Goal: Obtain resource: Download file/media

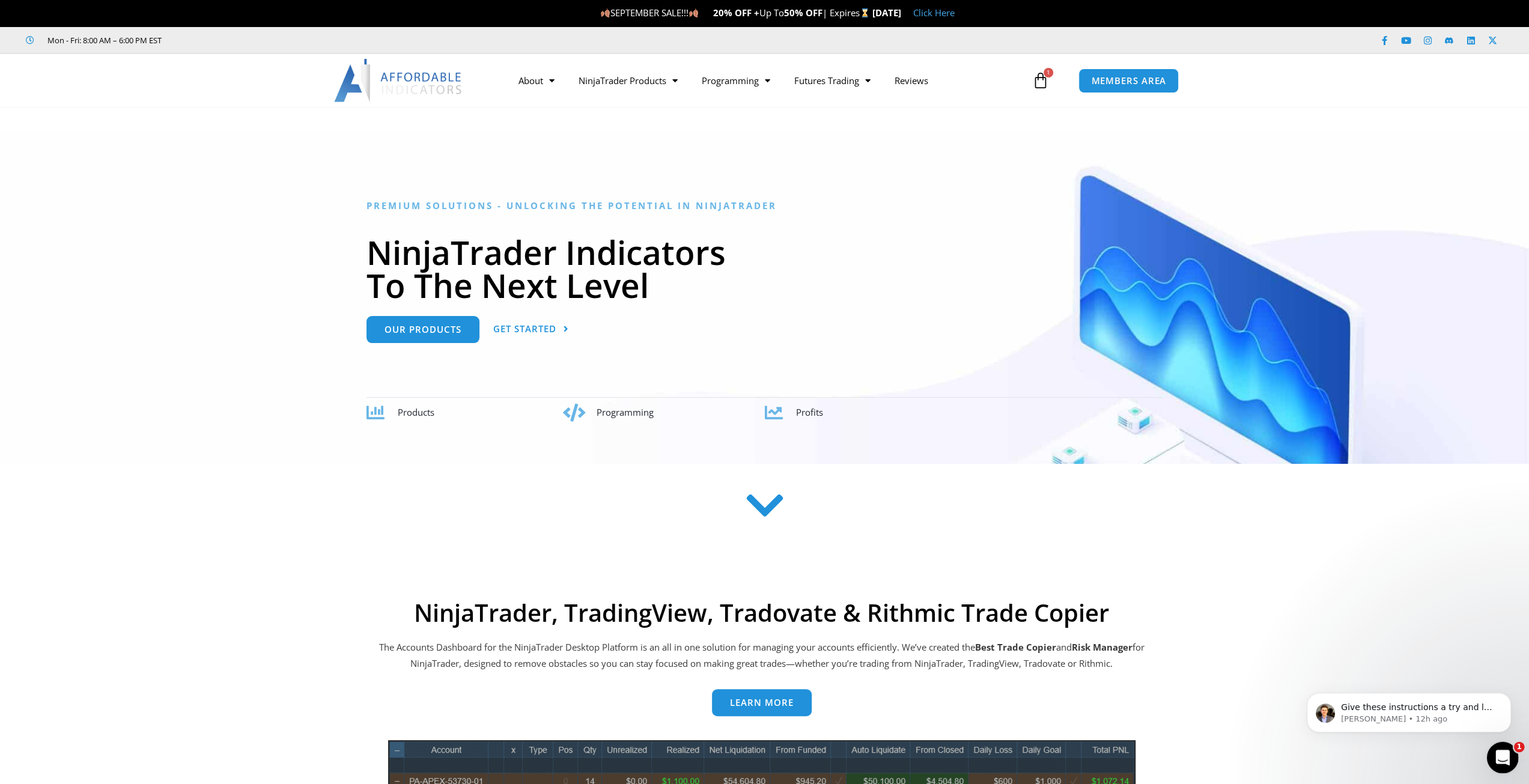
click at [777, 427] on icon "Open Intercom Messenger" at bounding box center [1501, 756] width 20 height 20
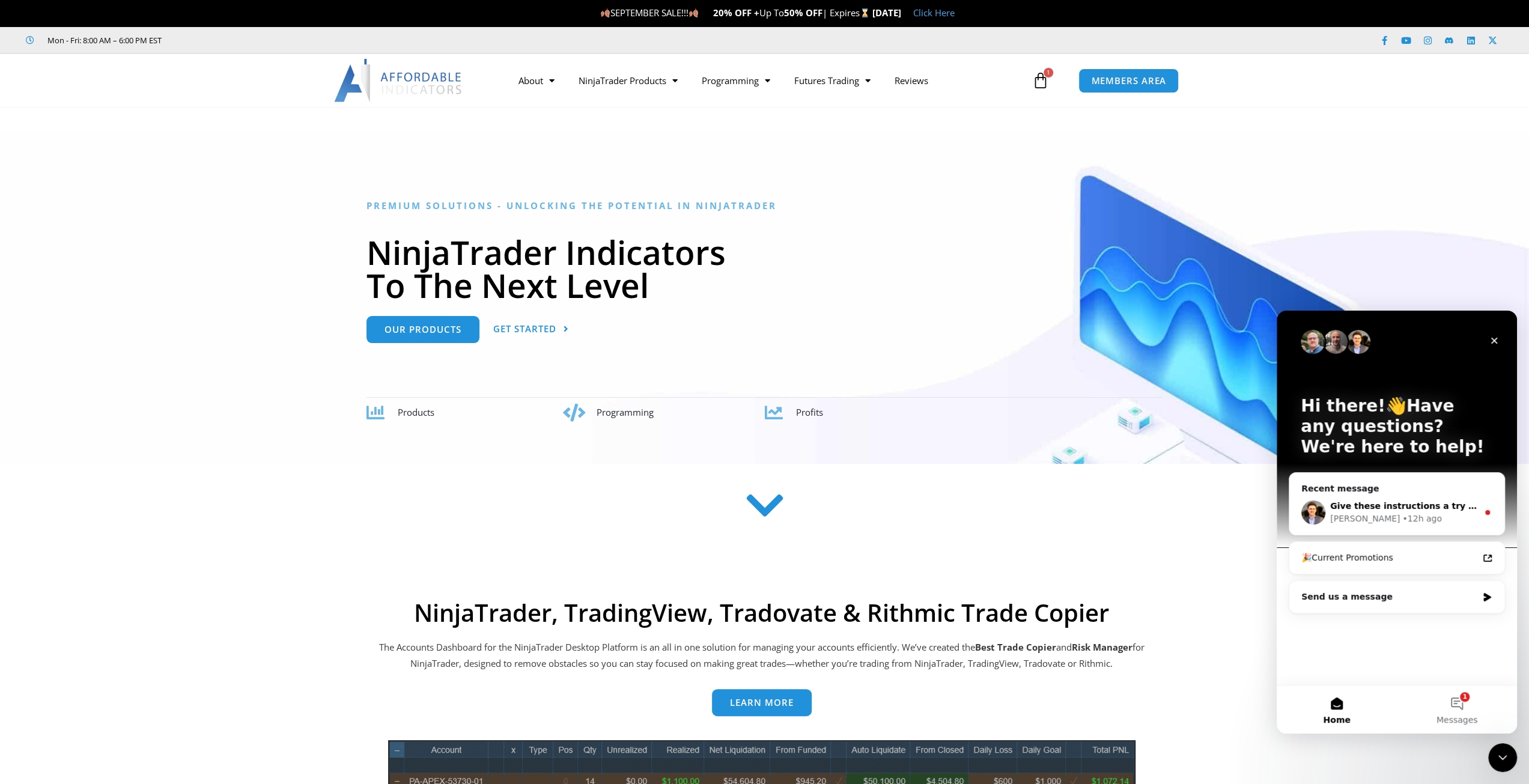
click at [777, 427] on span "Give these instructions a try and let me know if a manual import works!" at bounding box center [1501, 506] width 342 height 10
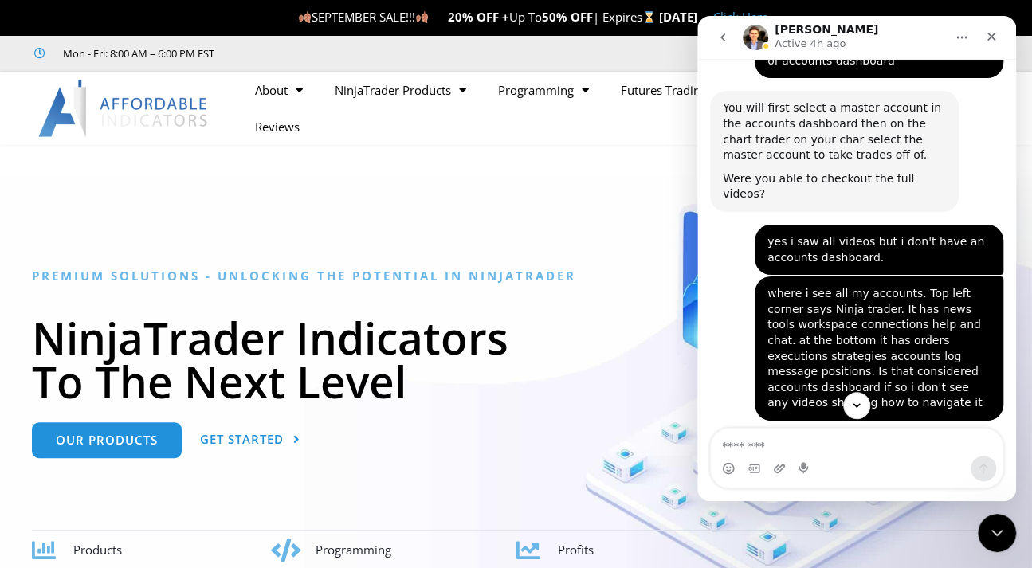
scroll to position [6790, 0]
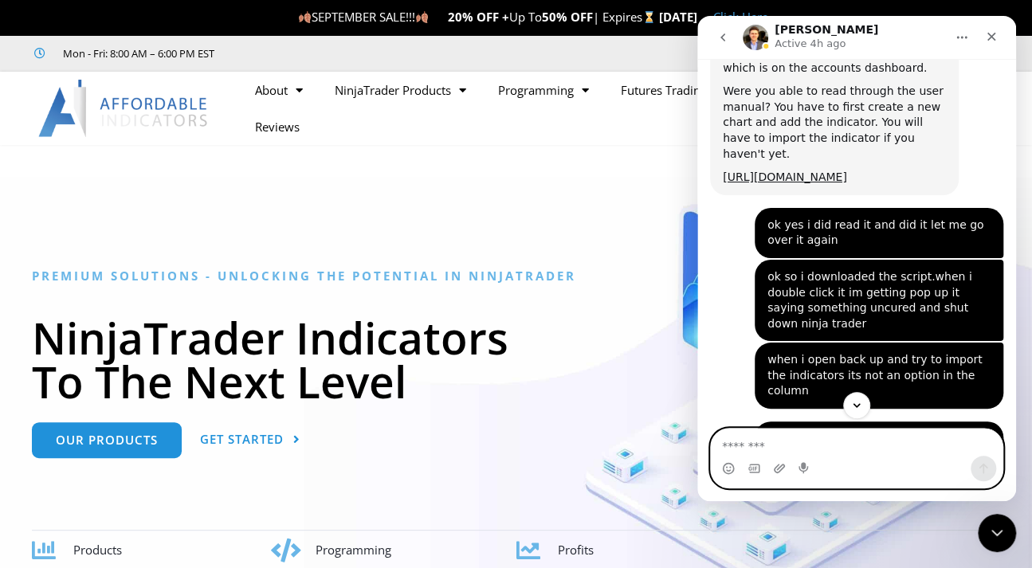
click at [758, 447] on textarea "Message…" at bounding box center [857, 442] width 292 height 27
type textarea "*****"
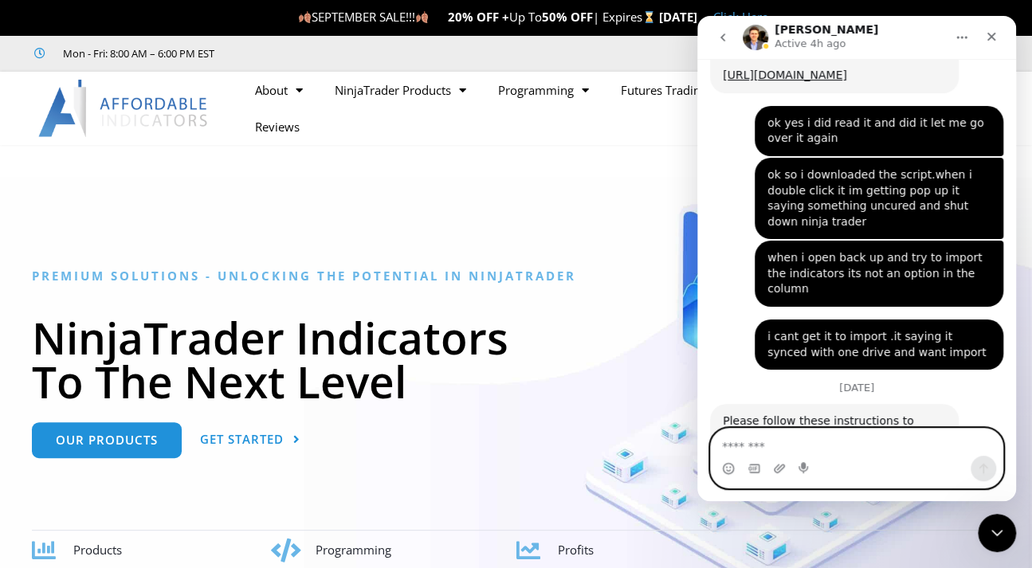
scroll to position [6913, 0]
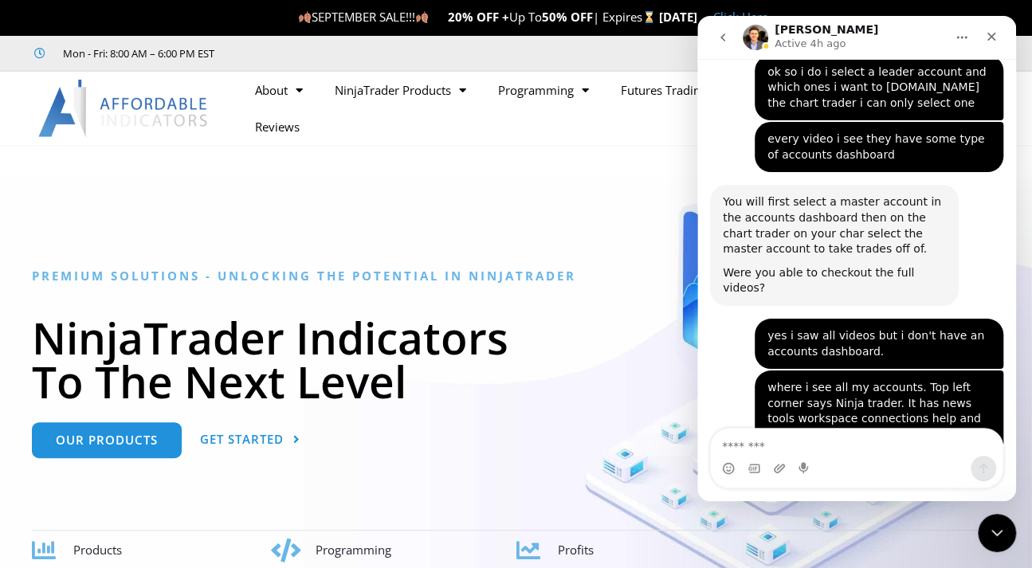
drag, startPoint x: 928, startPoint y: 32, endPoint x: 835, endPoint y: 48, distance: 93.8
click at [835, 48] on div "[PERSON_NAME] Active 4h ago" at bounding box center [844, 38] width 202 height 28
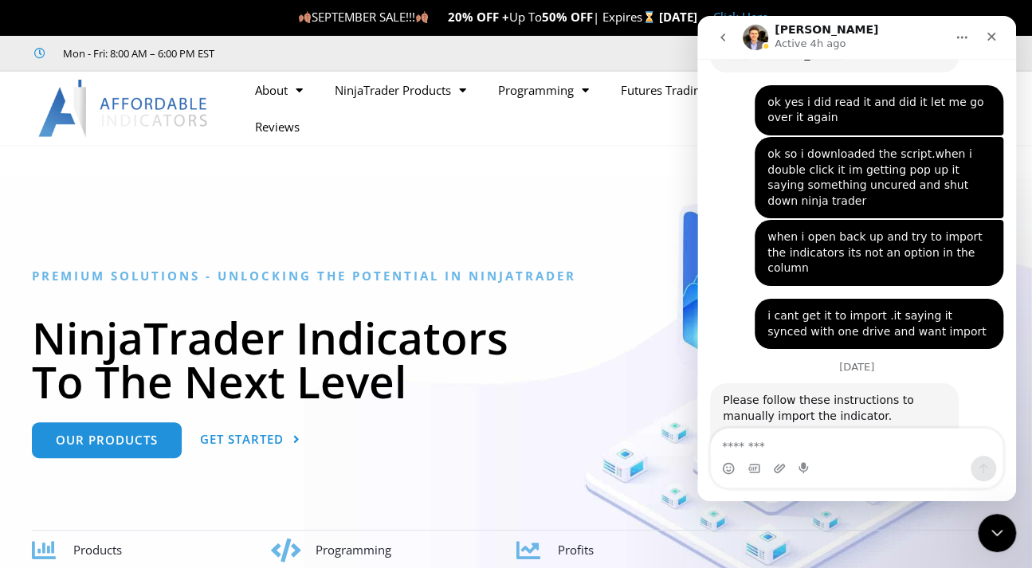
scroll to position [6515, 0]
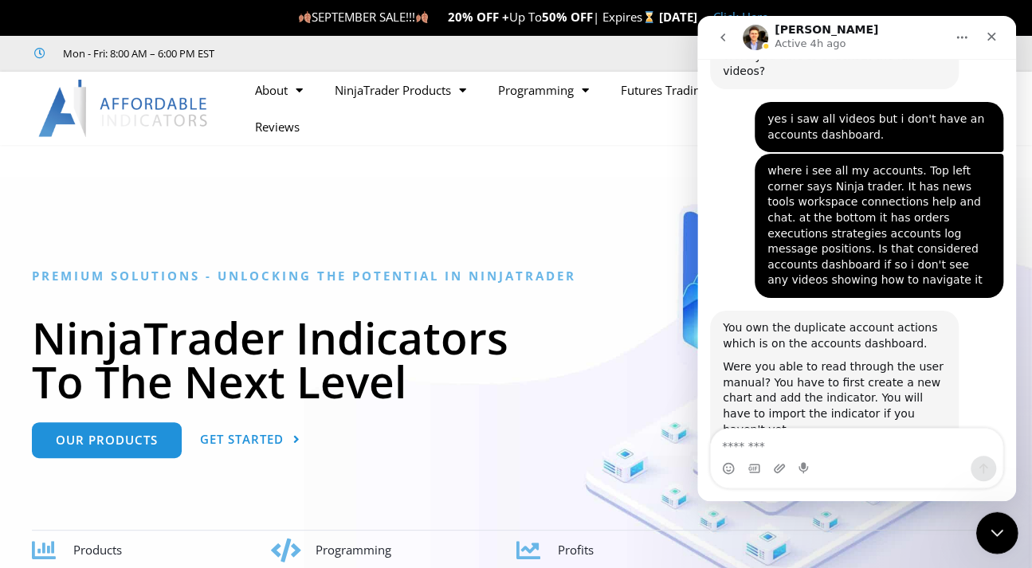
click at [1007, 523] on div "Close Intercom Messenger" at bounding box center [994, 531] width 38 height 38
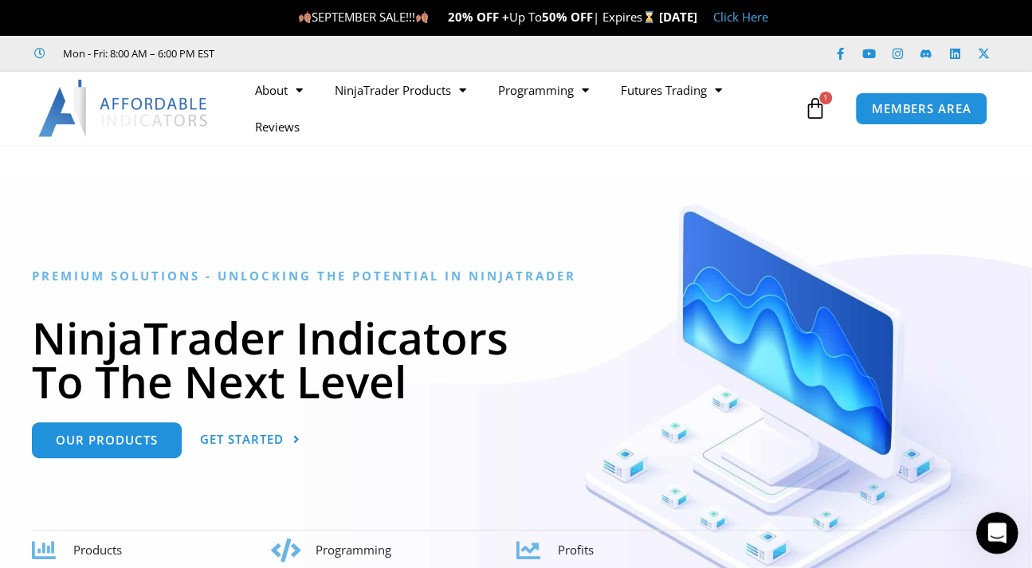
scroll to position [6913, 0]
click at [1007, 523] on div "Open Intercom Messenger" at bounding box center [994, 530] width 53 height 53
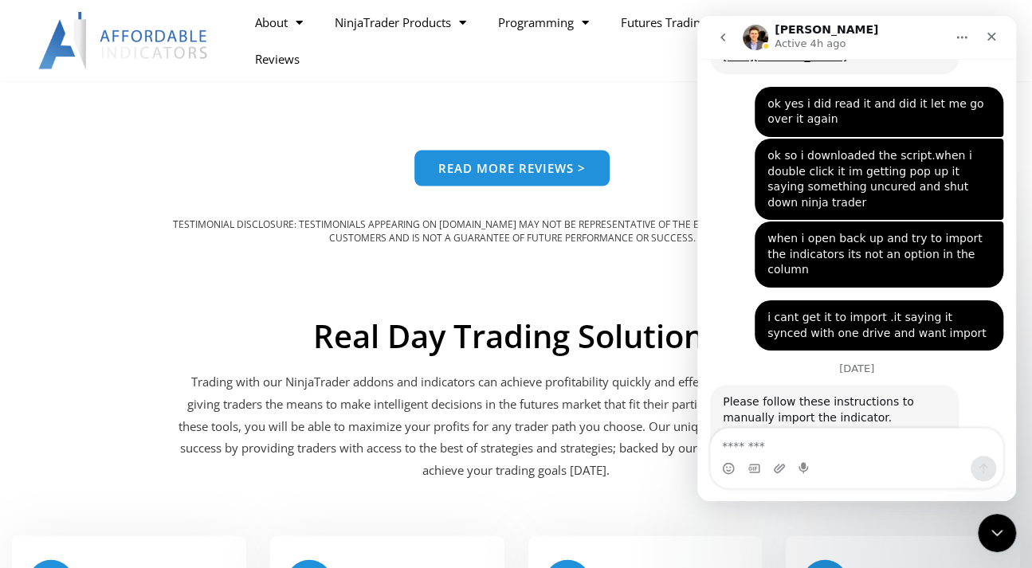
scroll to position [6116, 0]
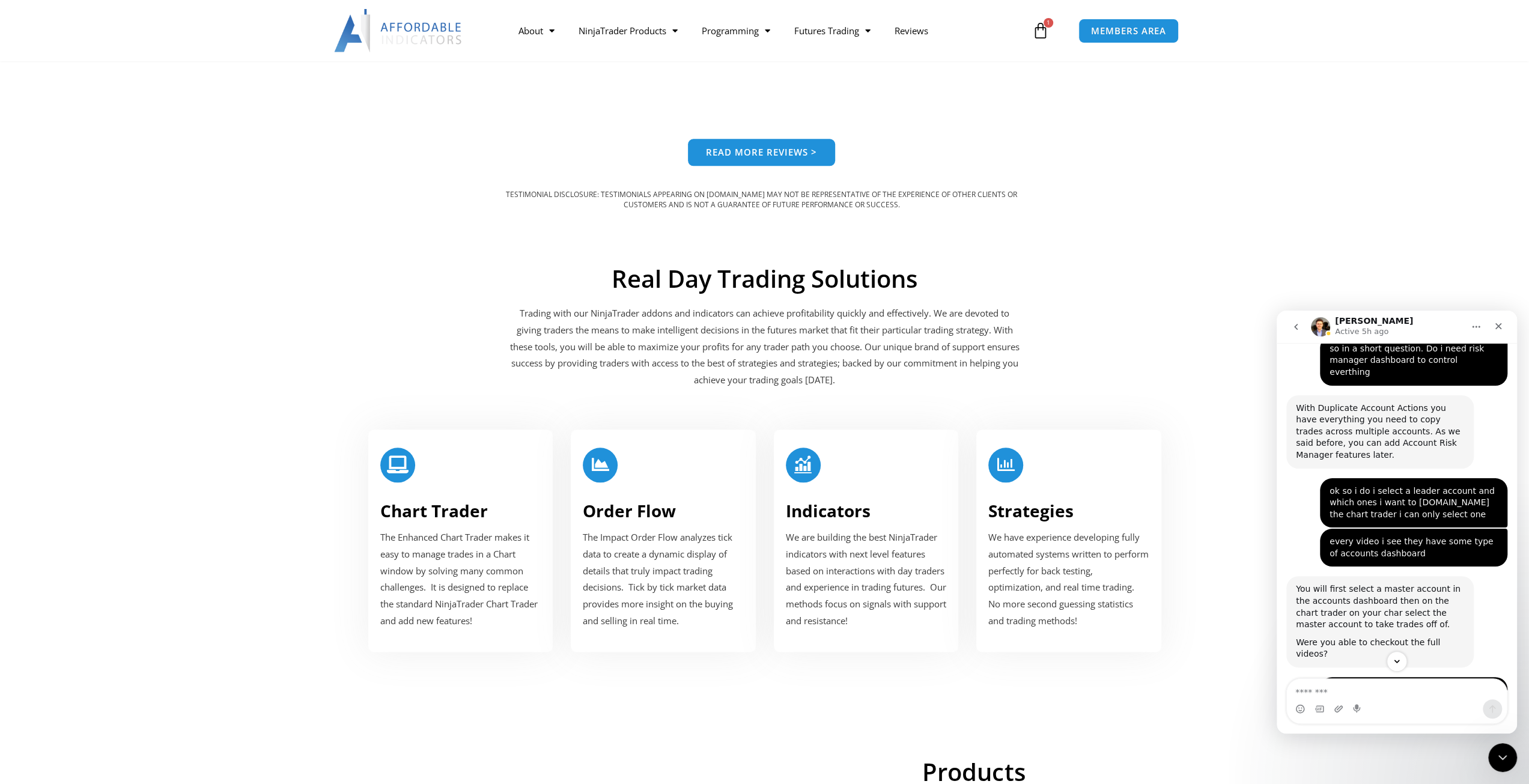
scroll to position [5166, 0]
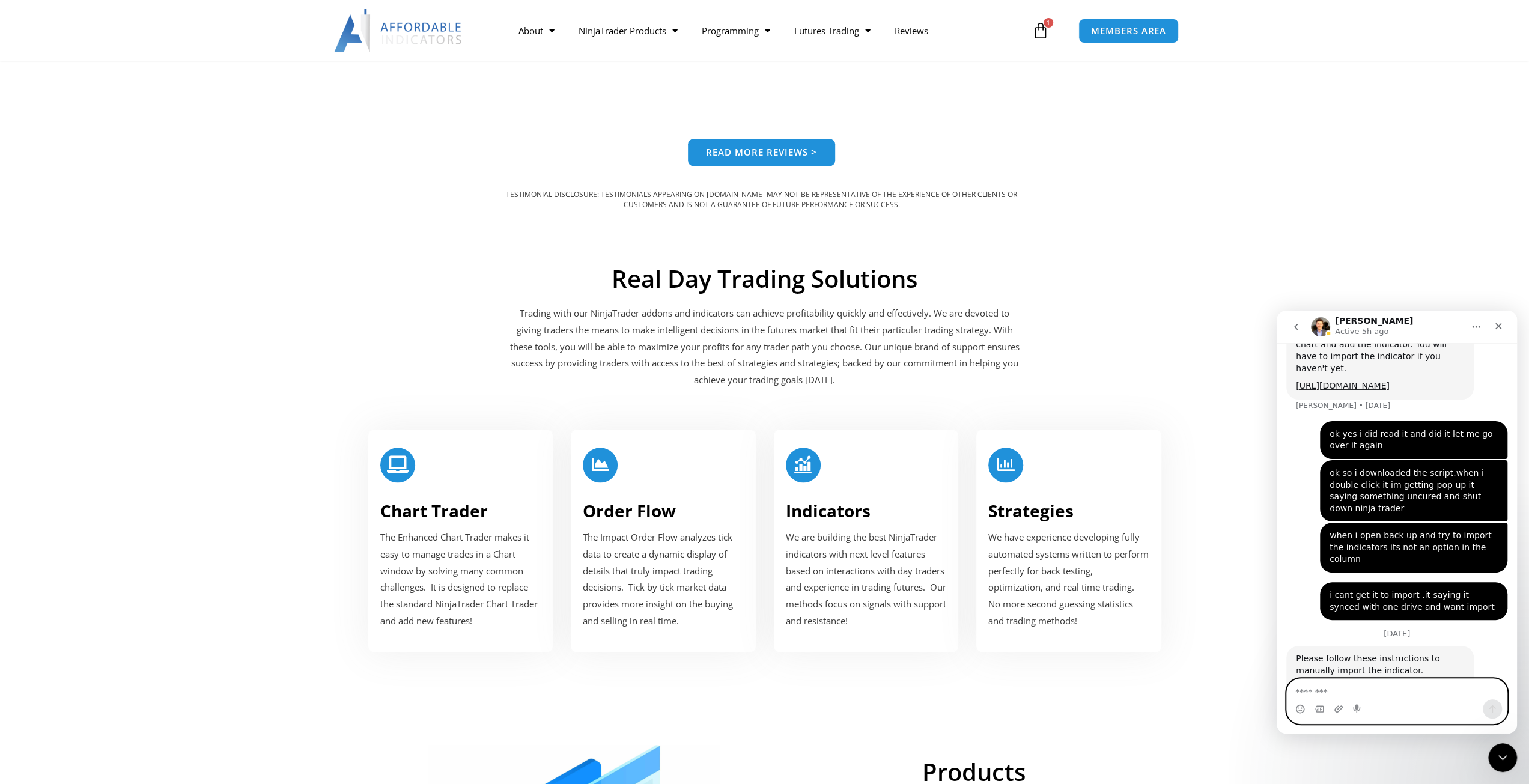
click at [777, 427] on textarea "Message…" at bounding box center [1397, 688] width 220 height 20
type textarea "**********"
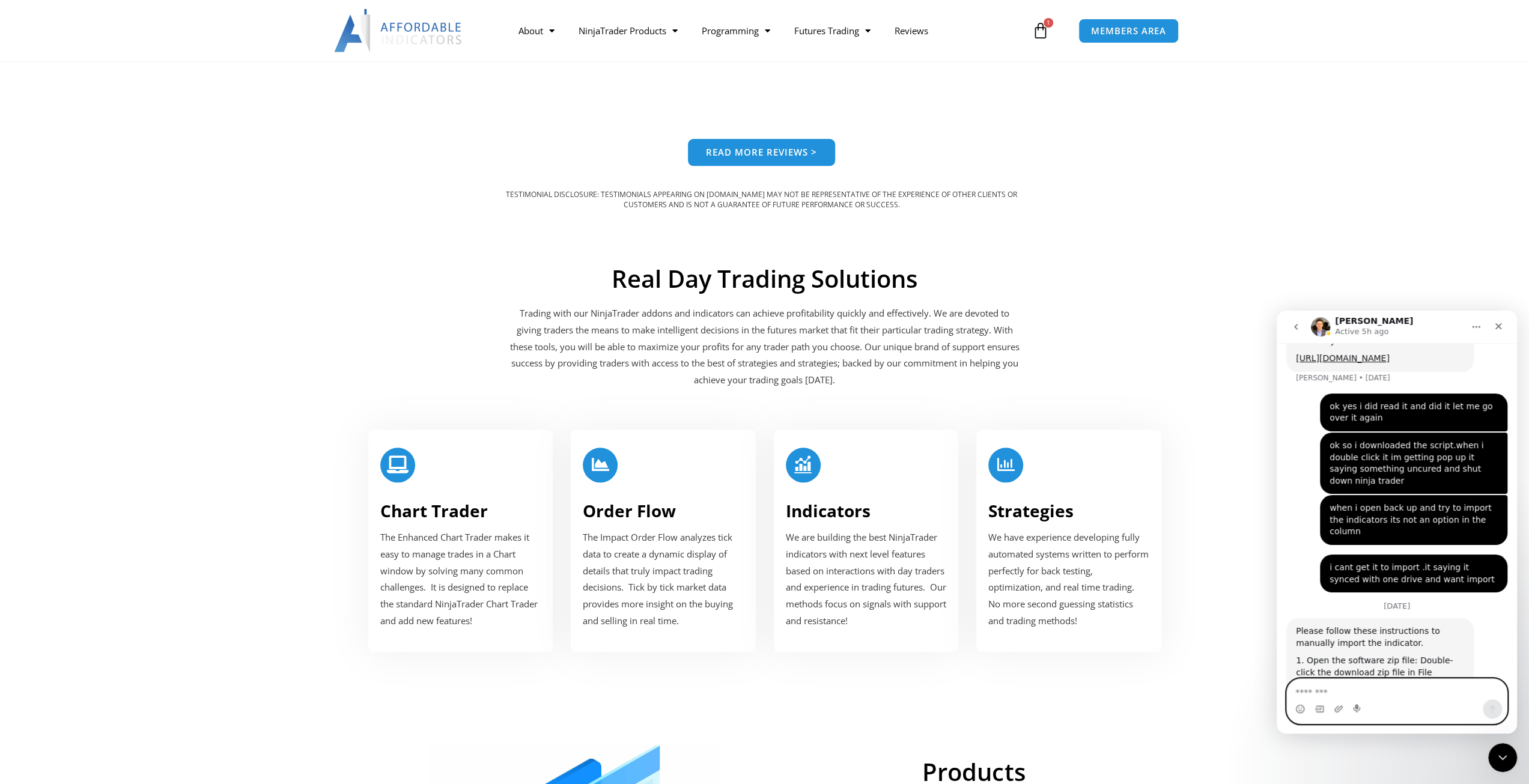
scroll to position [5194, 0]
click at [777, 427] on textarea "Message…" at bounding box center [1397, 688] width 220 height 20
type textarea "**********"
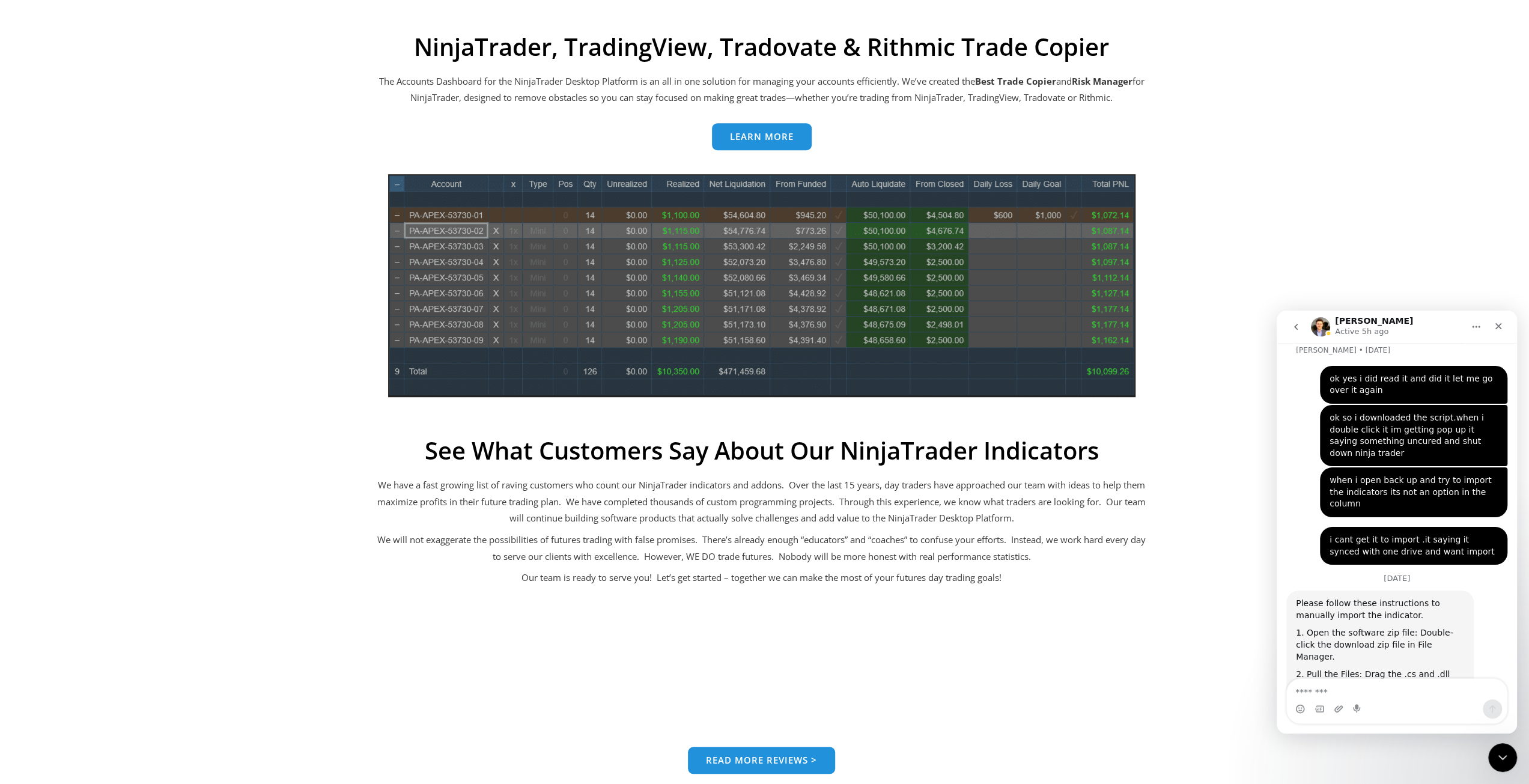
scroll to position [0, 0]
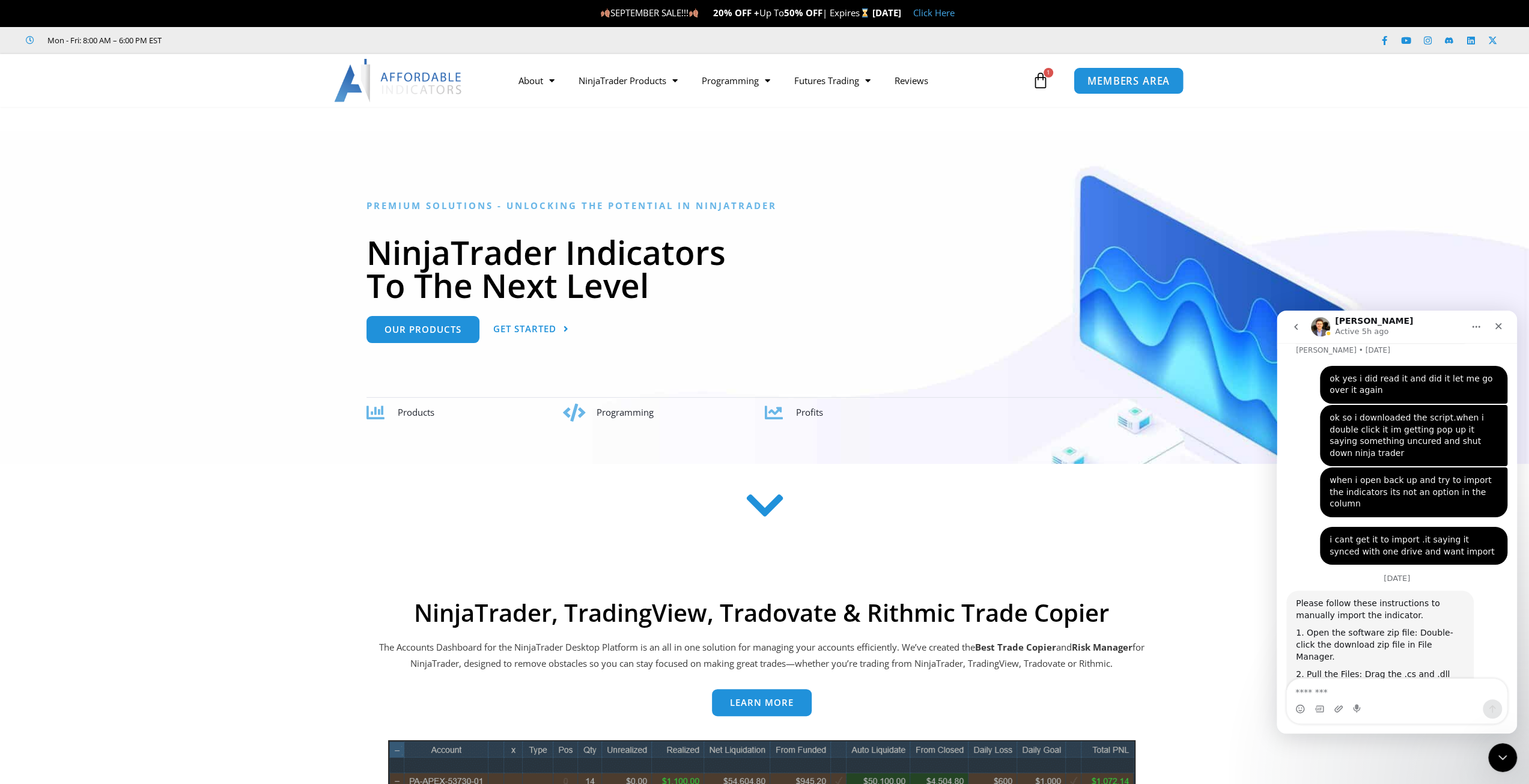
click at [777, 81] on span "MEMBERS AREA" at bounding box center [1128, 81] width 82 height 11
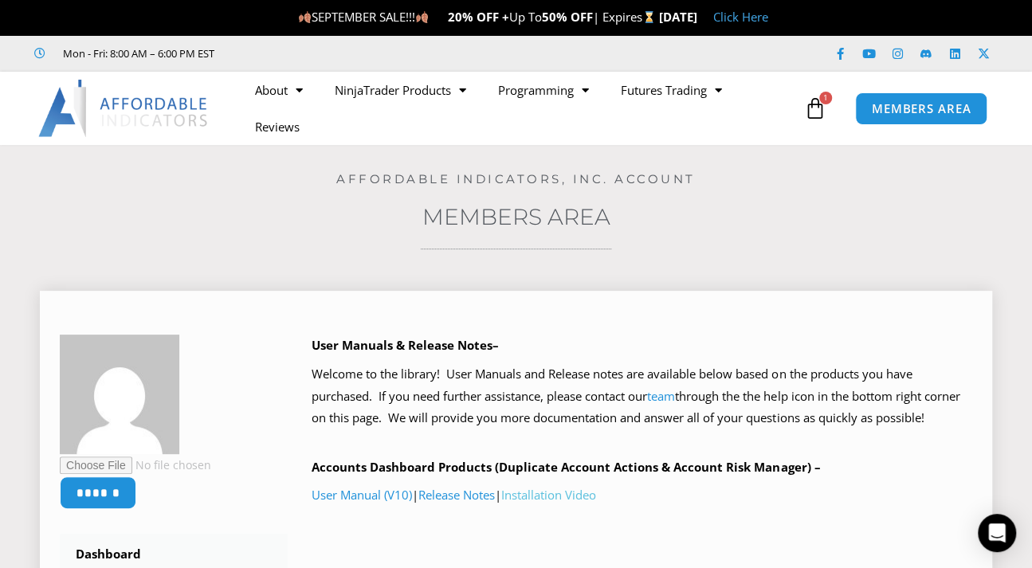
click at [559, 492] on link "Installation Video" at bounding box center [548, 495] width 95 height 16
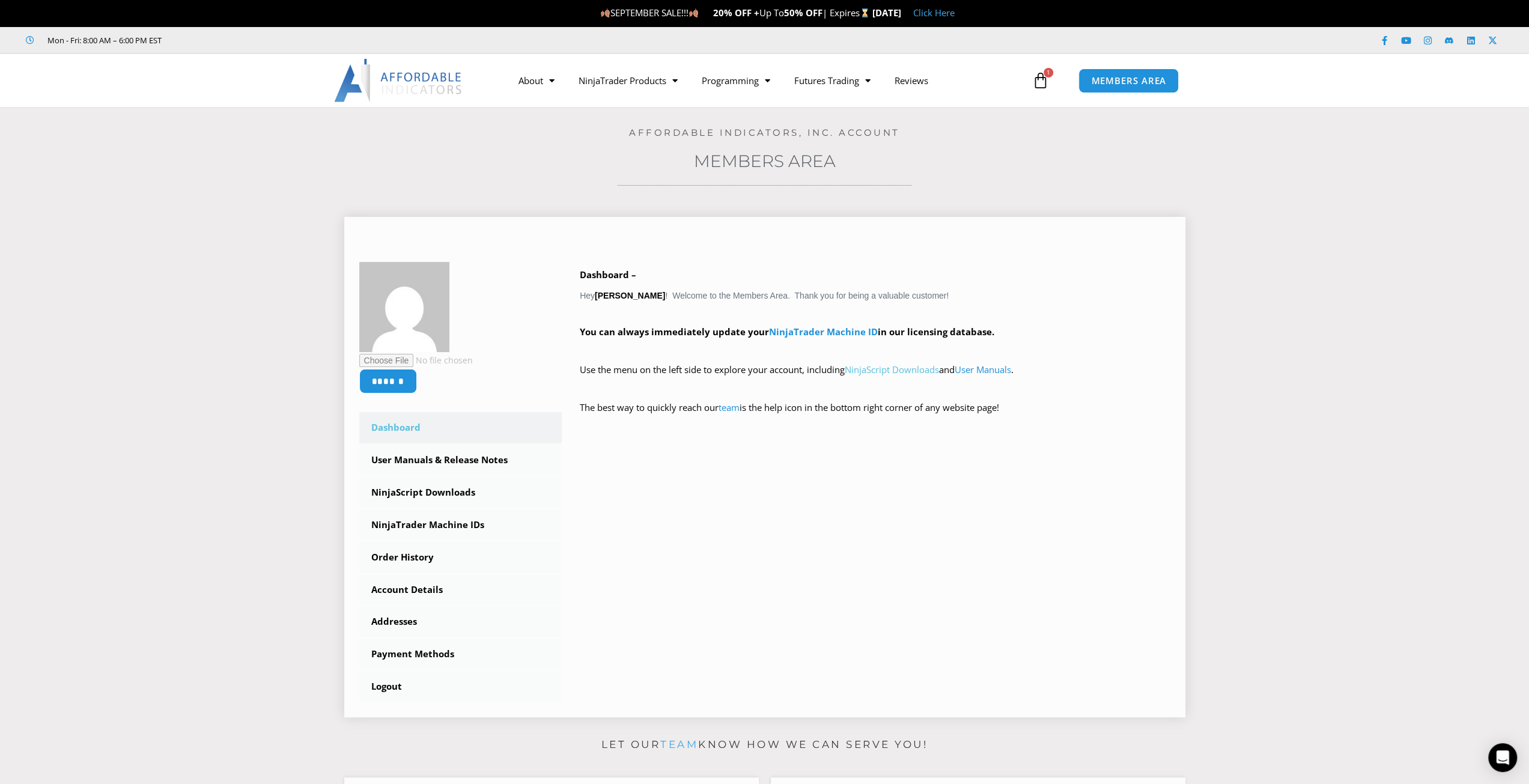
click at [896, 371] on link "NinjaScript Downloads" at bounding box center [891, 369] width 94 height 12
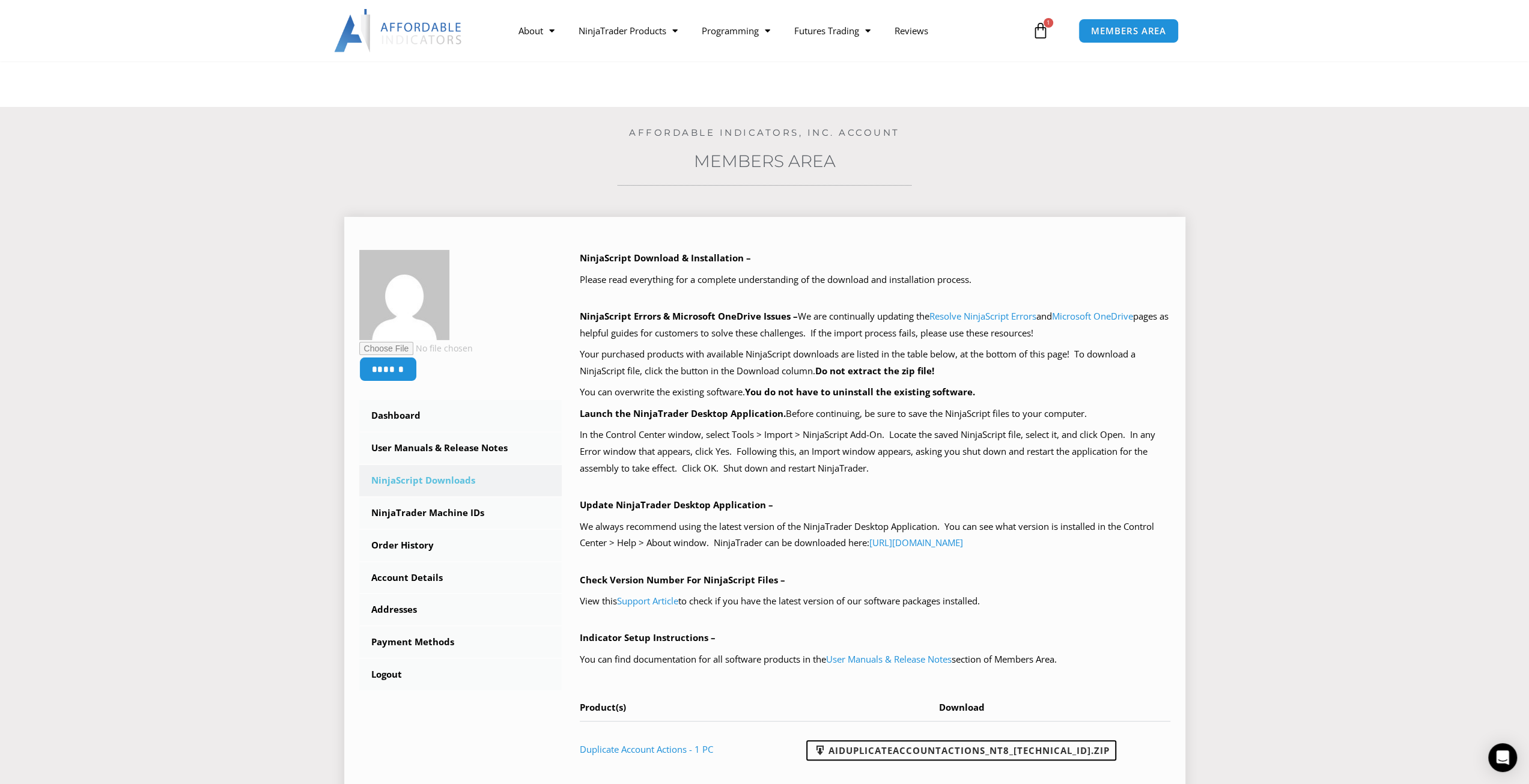
scroll to position [300, 0]
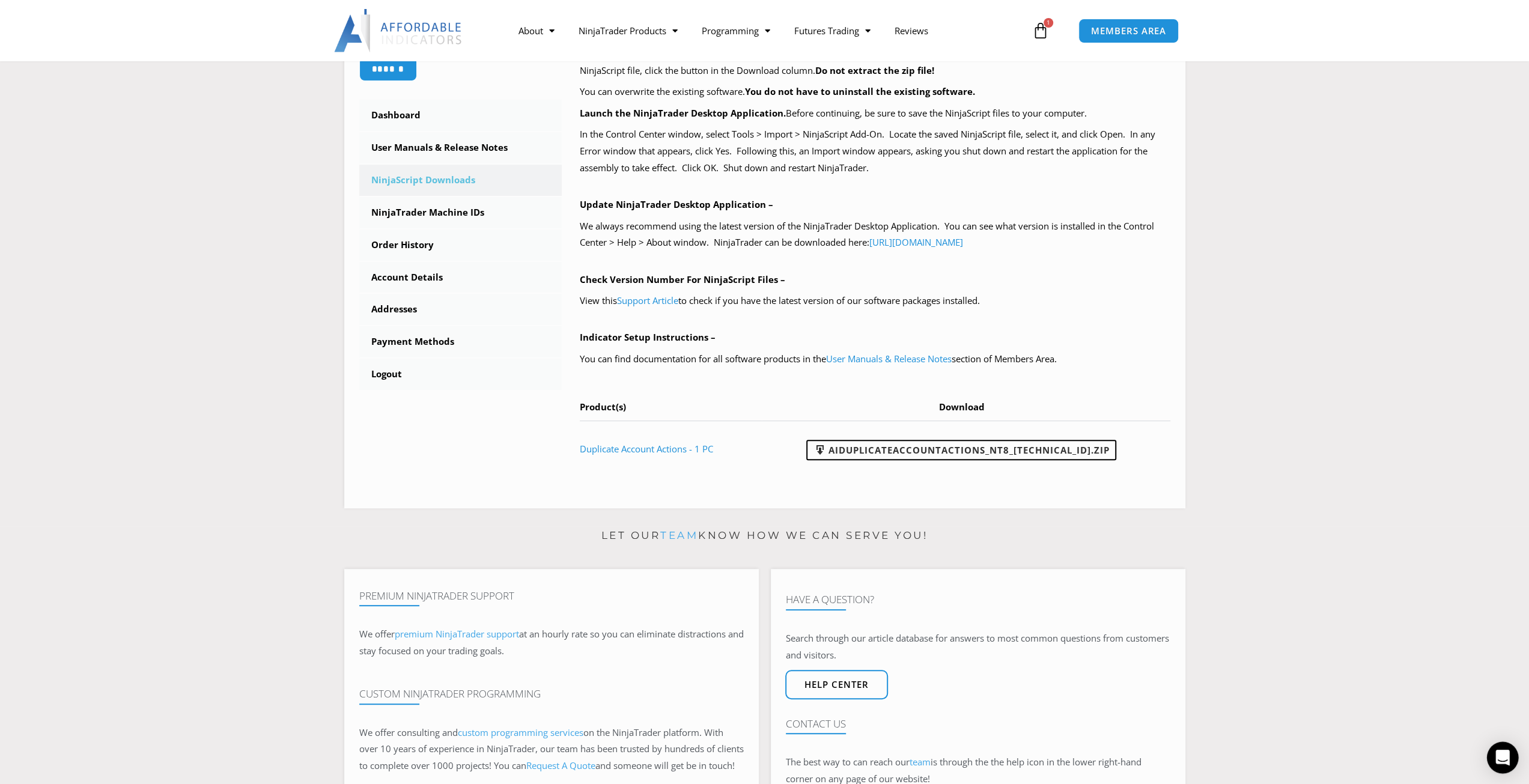
click at [1501, 758] on icon "Open Intercom Messenger" at bounding box center [1502, 758] width 14 height 16
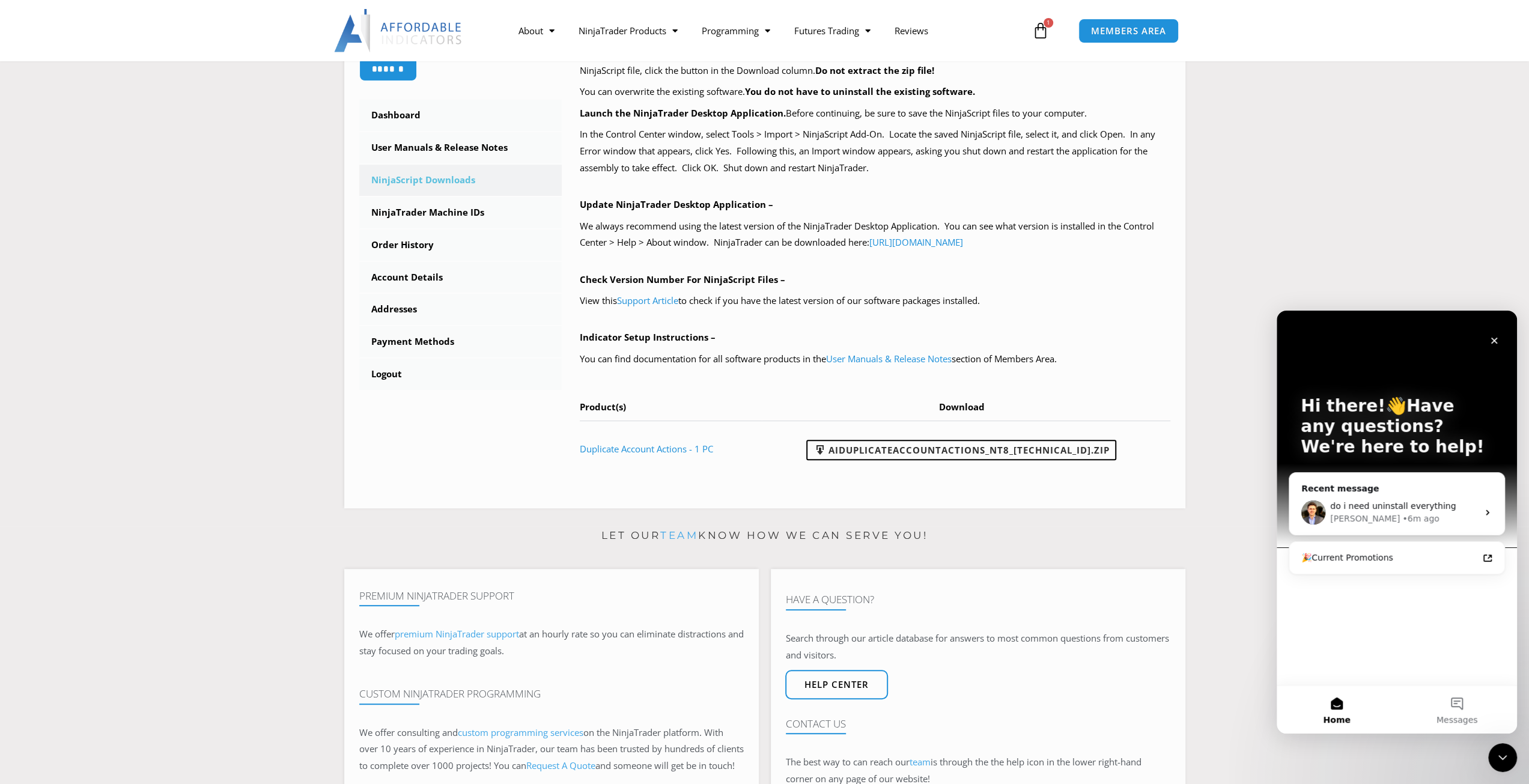
scroll to position [0, 0]
click at [1403, 513] on div "David • 6m ago" at bounding box center [1404, 519] width 148 height 13
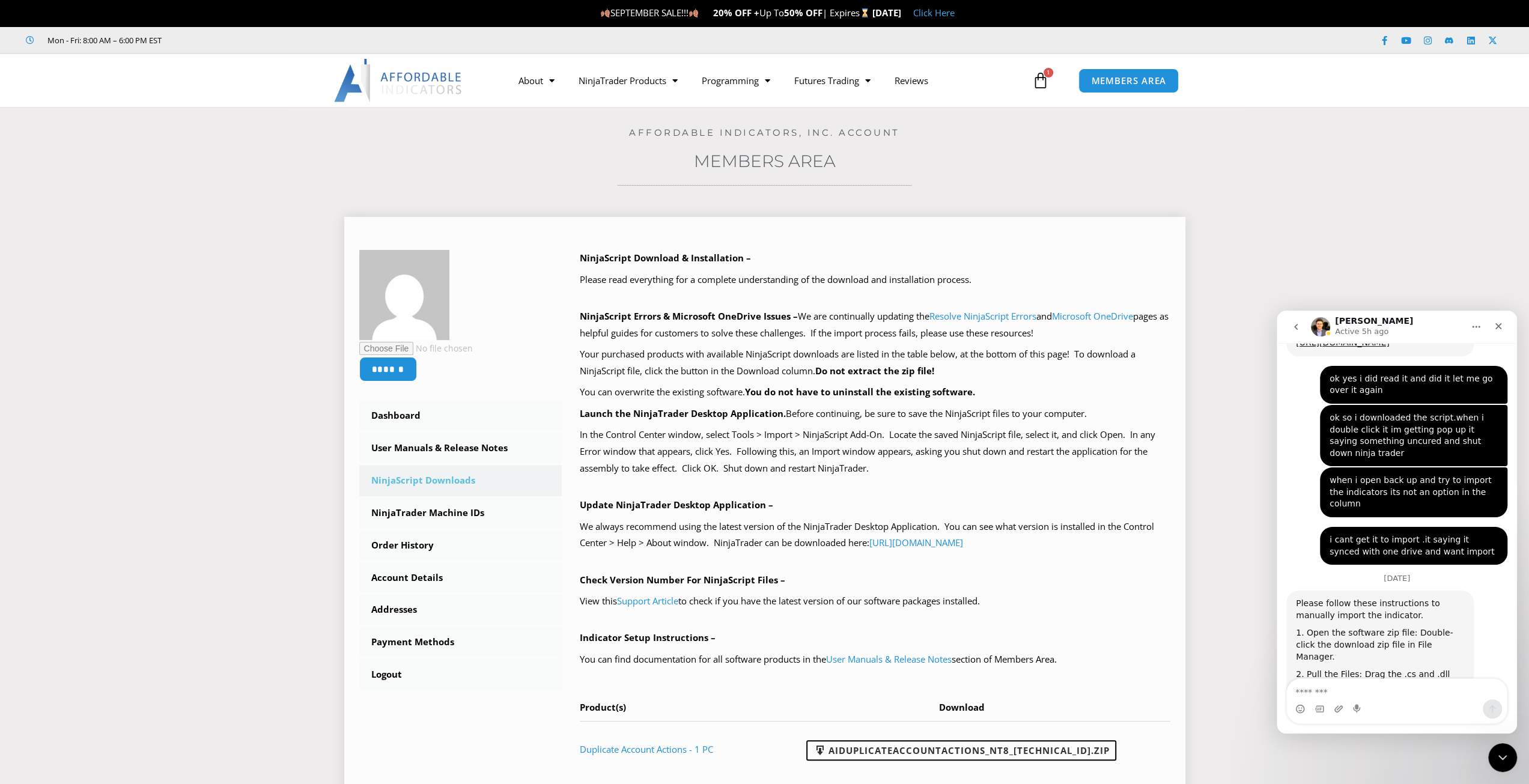
click at [481, 482] on link "NinjaScript Downloads" at bounding box center [461, 480] width 203 height 31
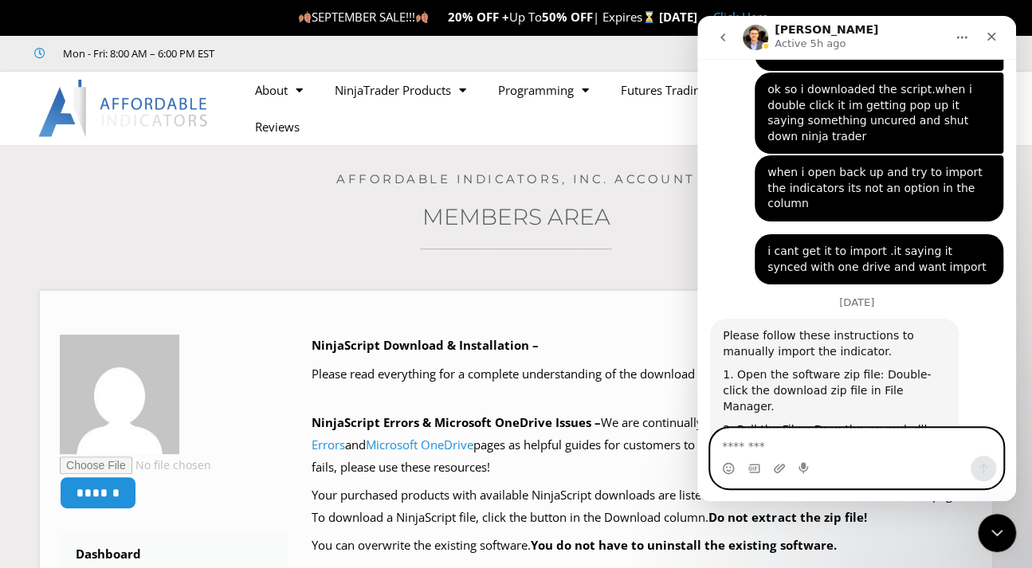
scroll to position [6986, 0]
